Goal: Information Seeking & Learning: Learn about a topic

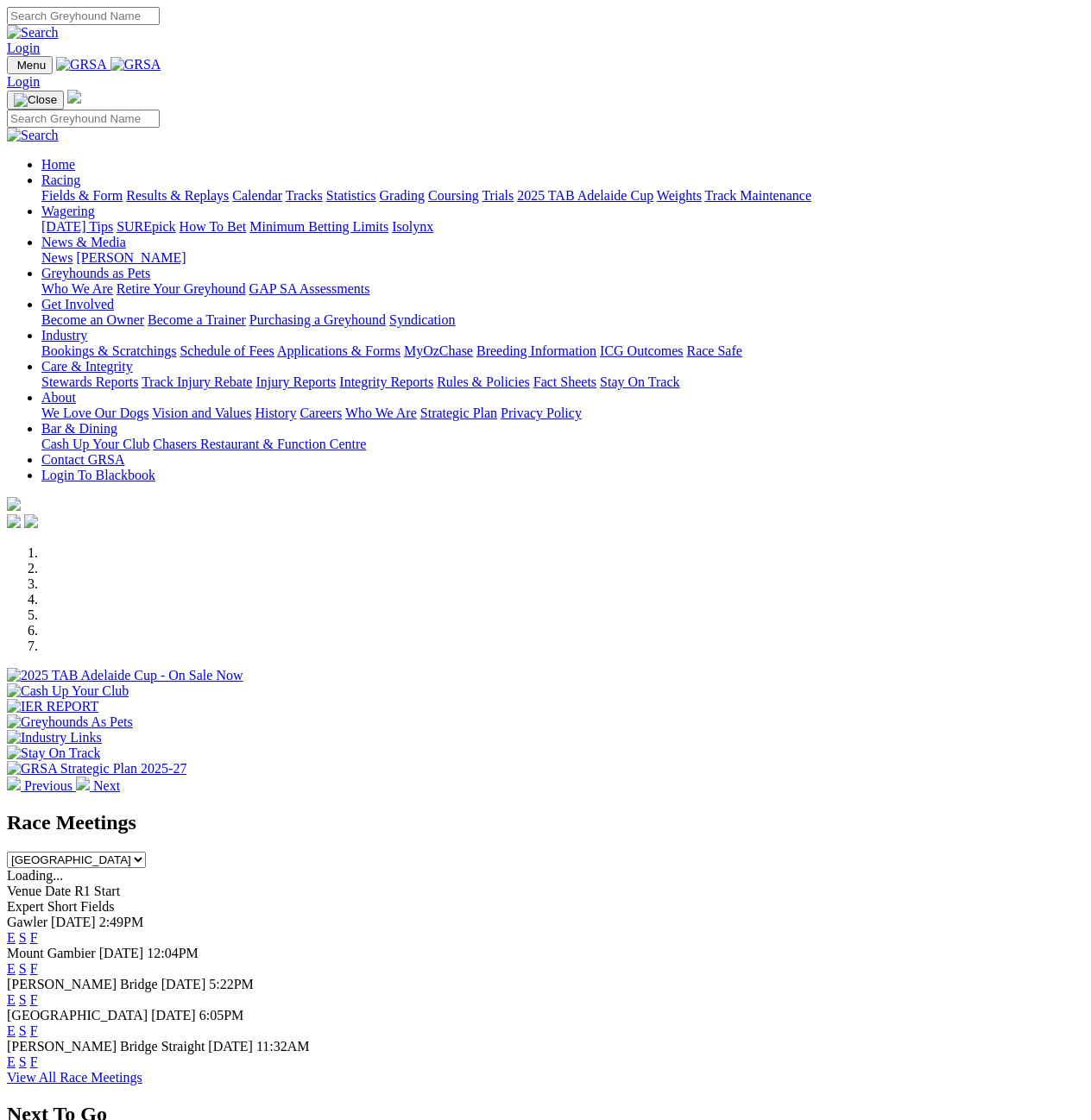
scroll to position [259, 0]
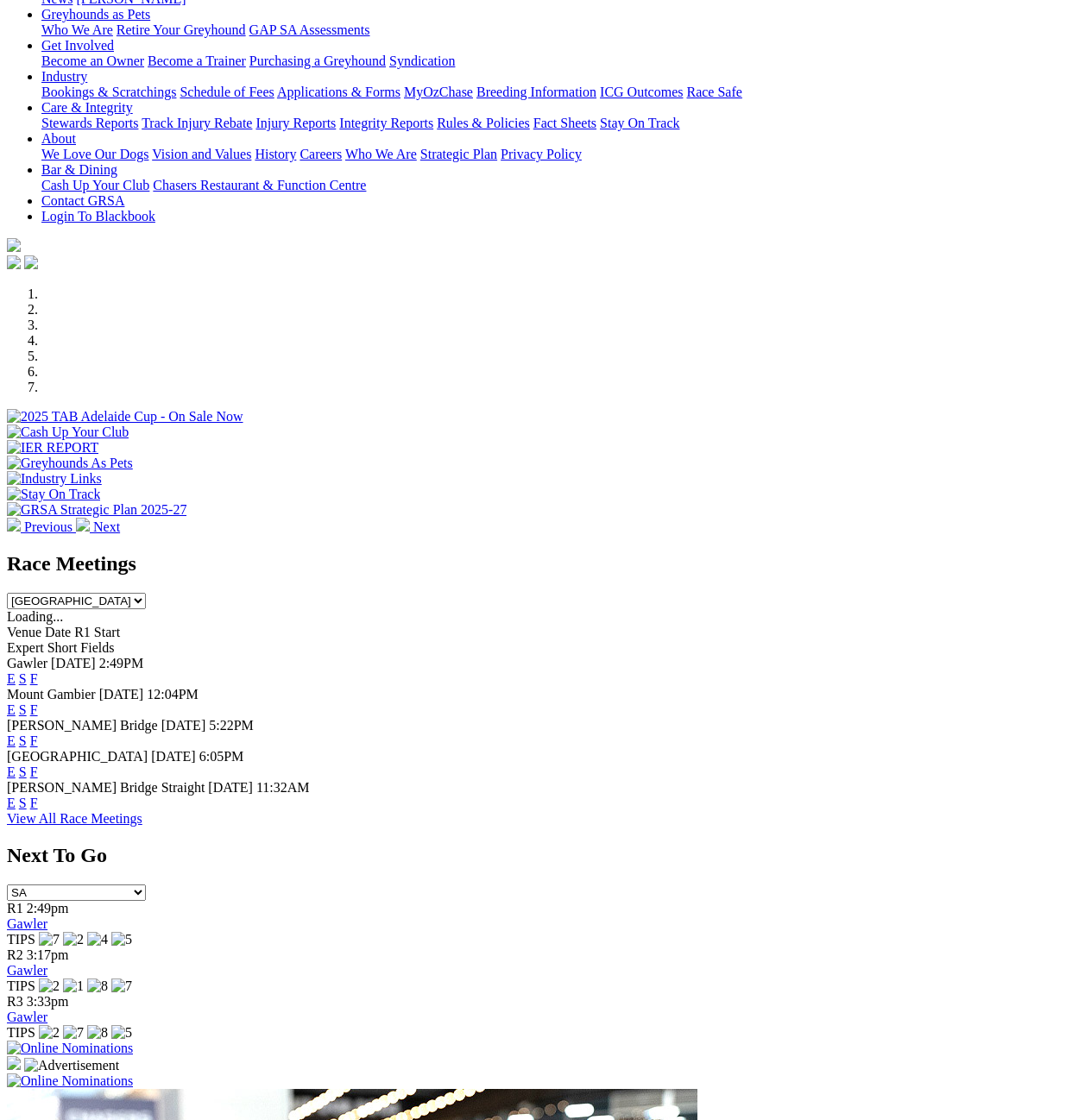
click at [142, 811] on link "View All Race Meetings" at bounding box center [75, 818] width 136 height 14
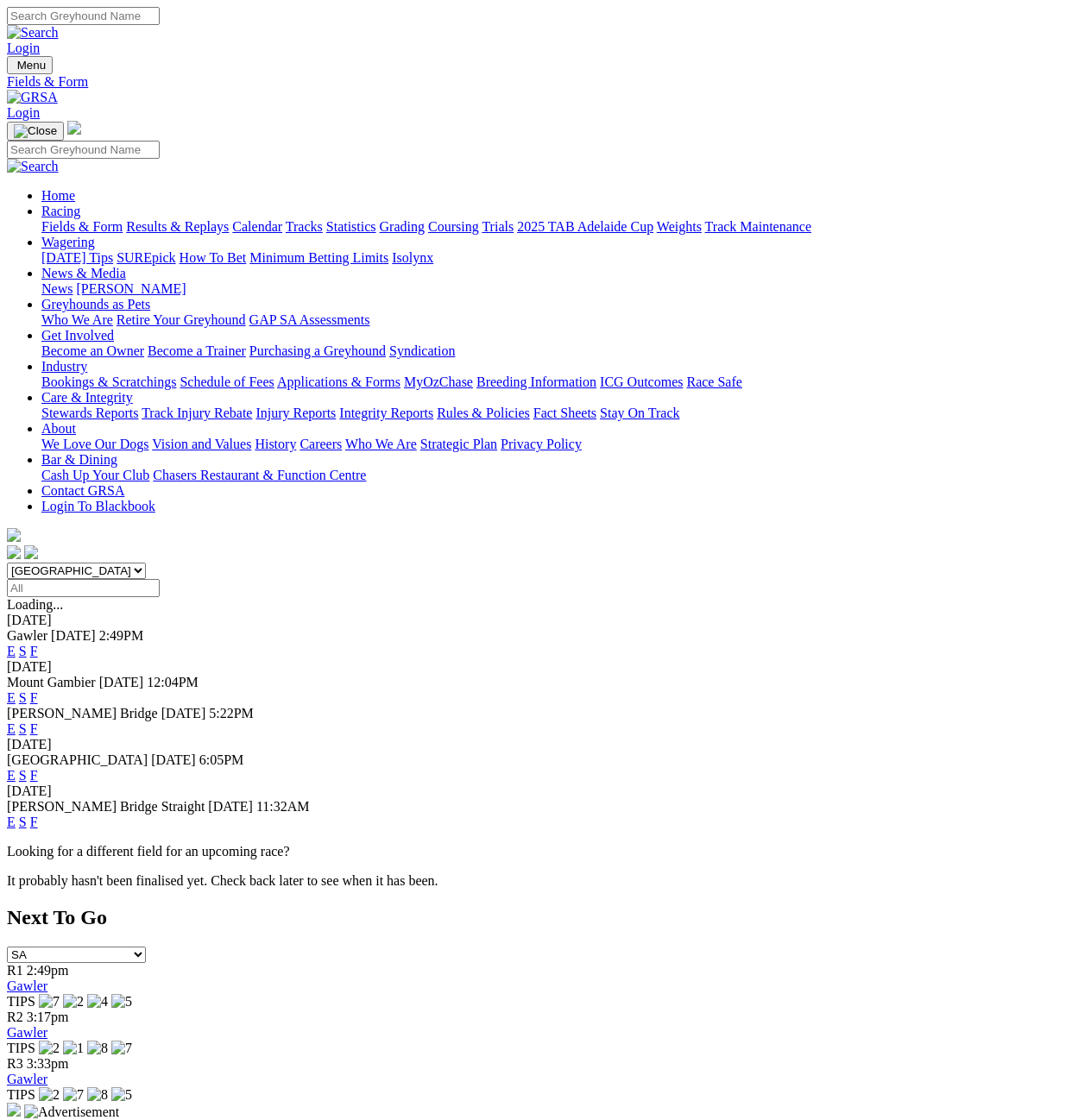
drag, startPoint x: 158, startPoint y: 244, endPoint x: 141, endPoint y: 244, distance: 17.0
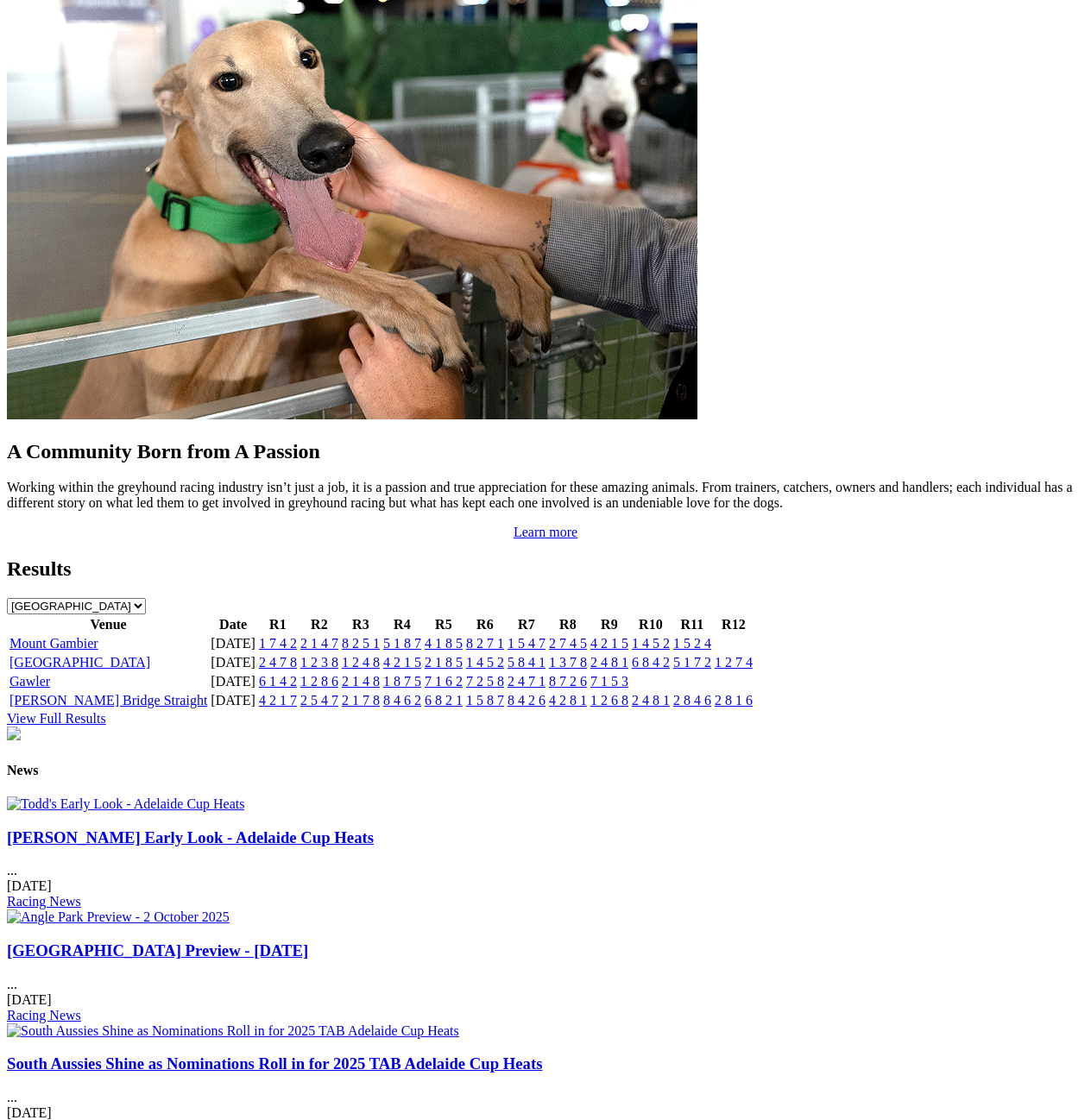
scroll to position [1467, 0]
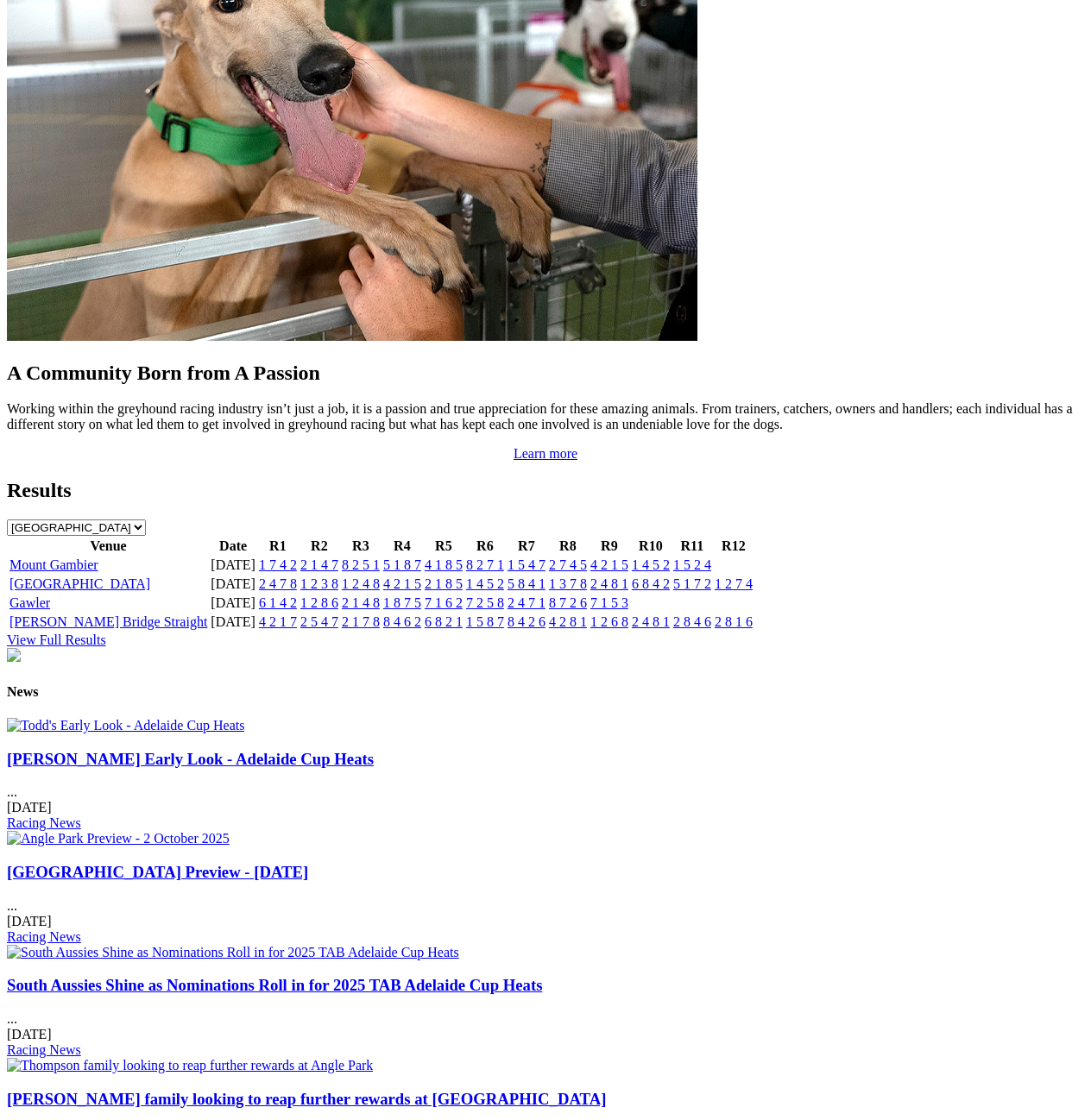
click at [100, 750] on link "[PERSON_NAME] Early Look - Adelaide Cup Heats" at bounding box center [190, 759] width 367 height 18
